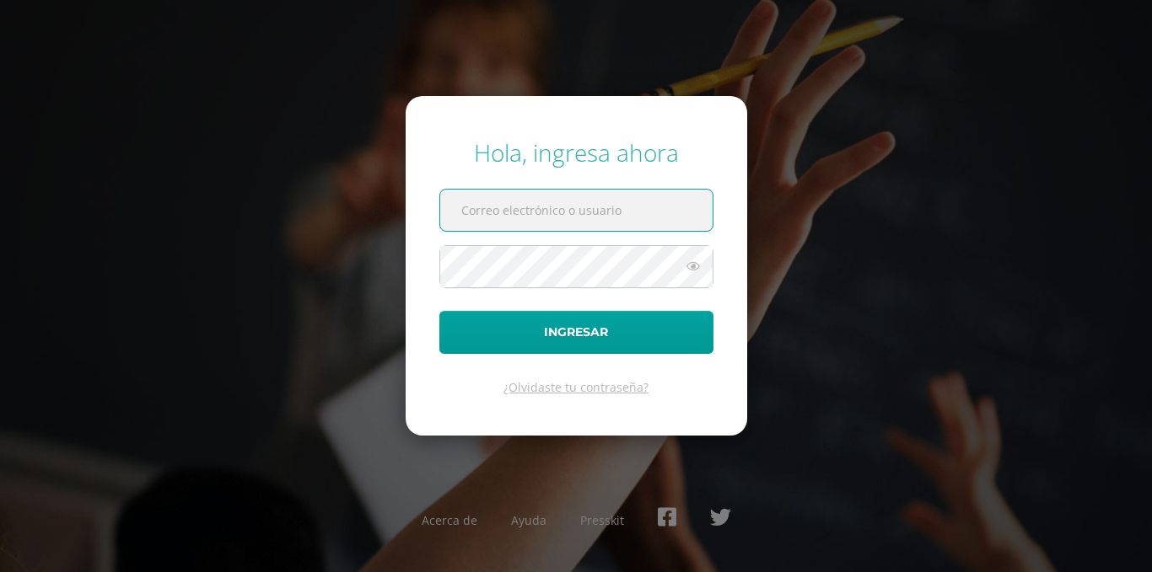
type input "[EMAIL_ADDRESS][PERSON_NAME][DOMAIN_NAME]"
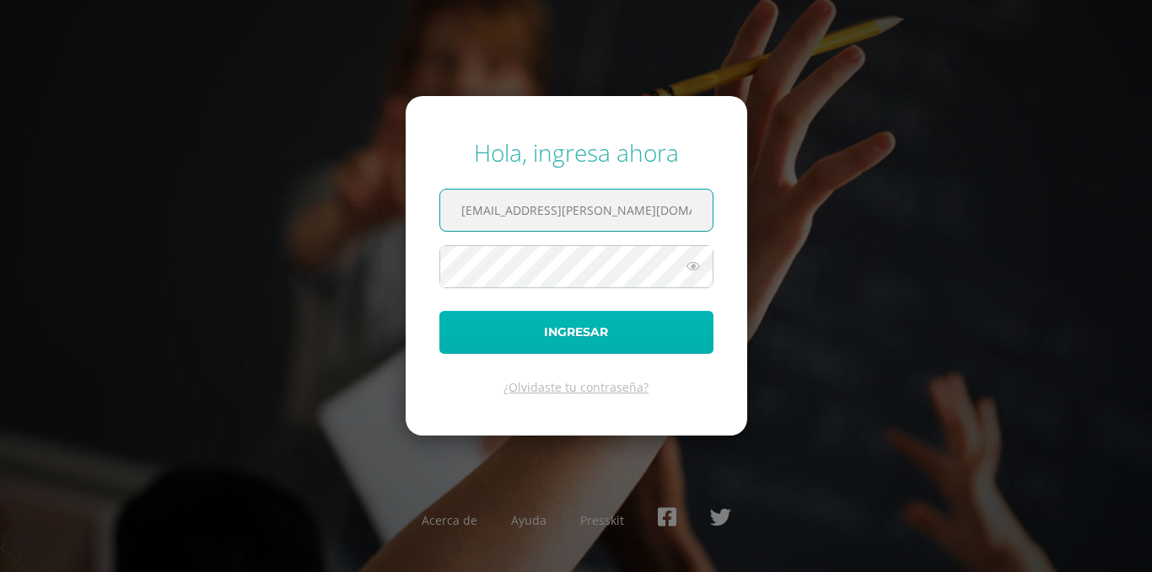
click at [569, 339] on button "Ingresar" at bounding box center [576, 332] width 274 height 43
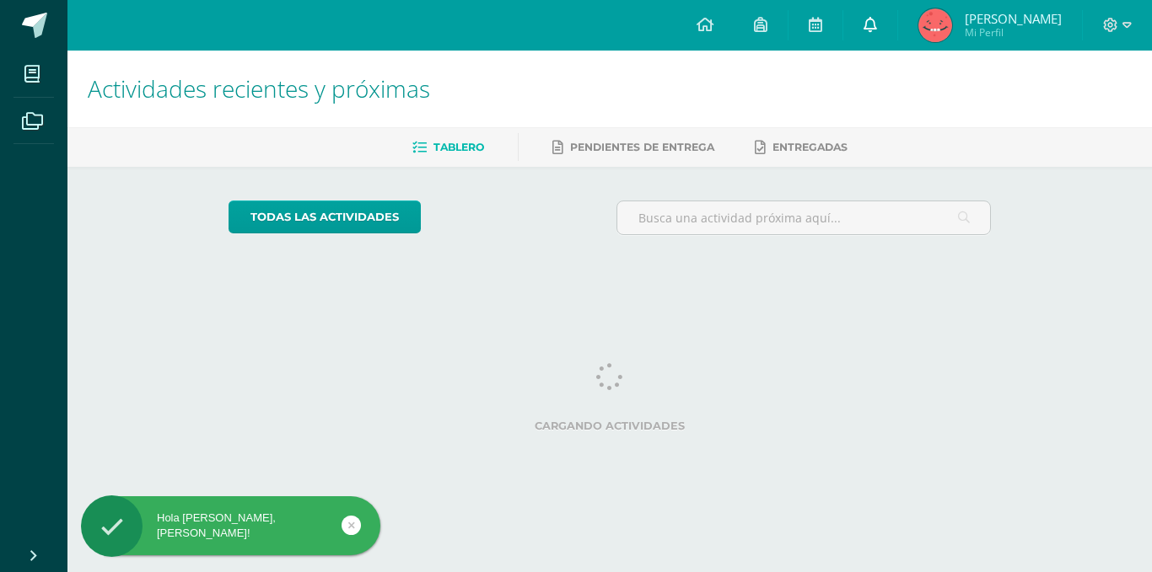
click at [872, 25] on link at bounding box center [870, 25] width 54 height 51
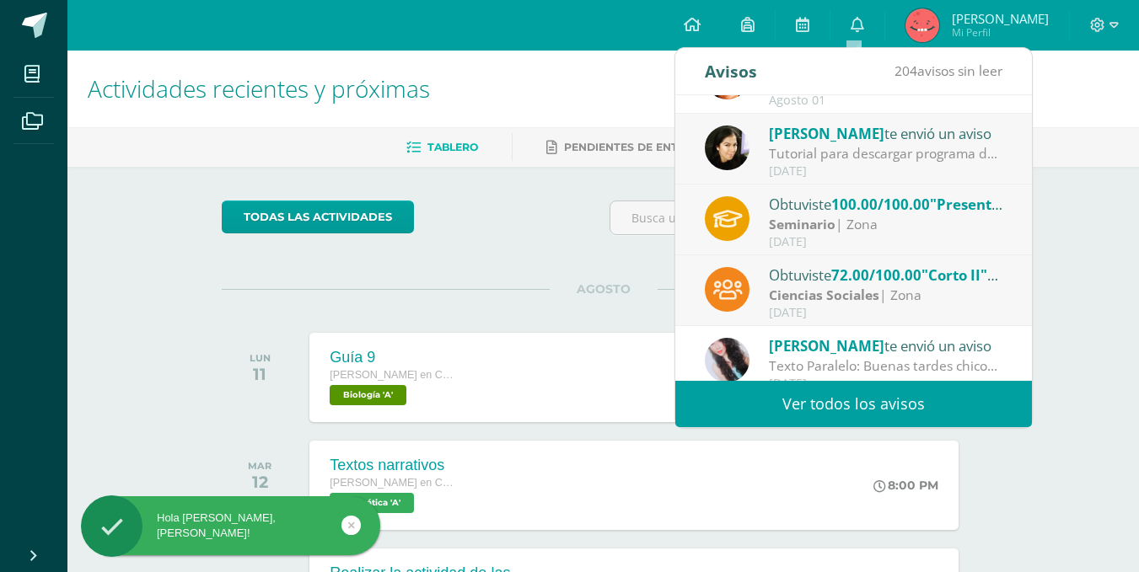
scroll to position [169, 0]
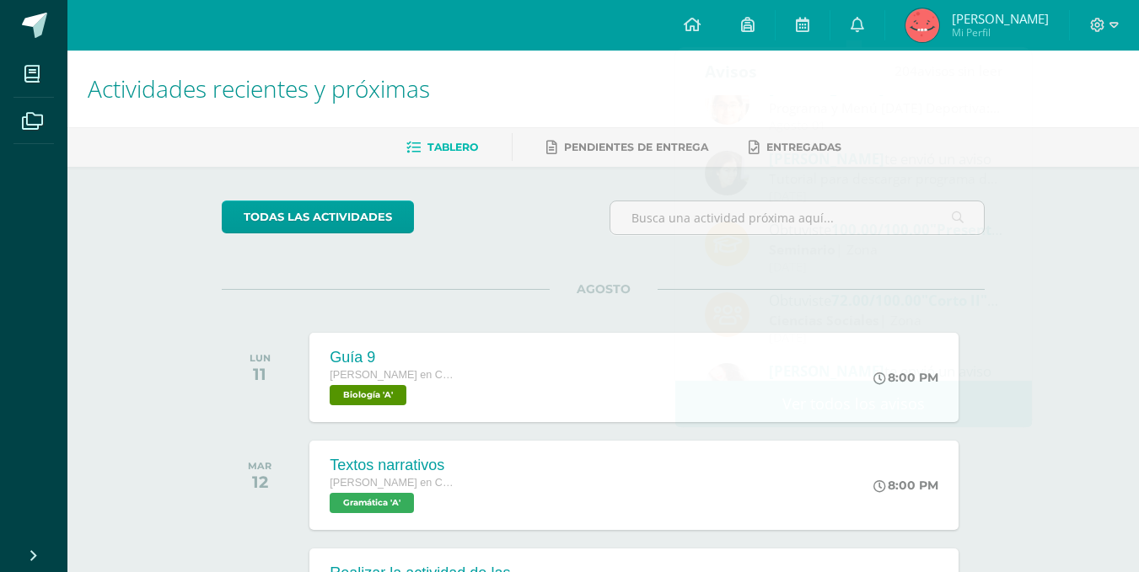
click at [538, 282] on div "todas las Actividades No tienes actividades Échale un vistazo a los demás perío…" at bounding box center [603, 558] width 830 height 783
